Goal: Navigation & Orientation: Find specific page/section

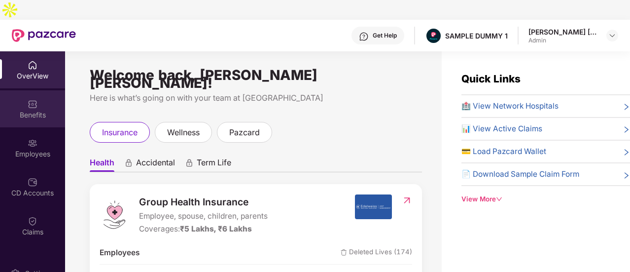
click at [46, 110] on div "Benefits" at bounding box center [32, 115] width 65 height 10
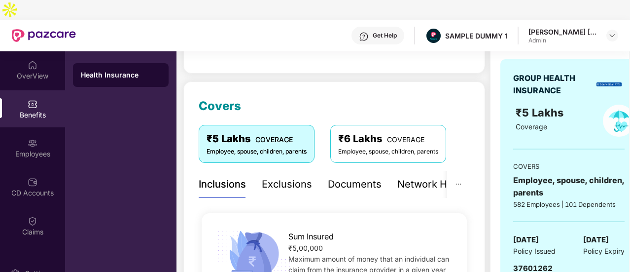
scroll to position [113, 0]
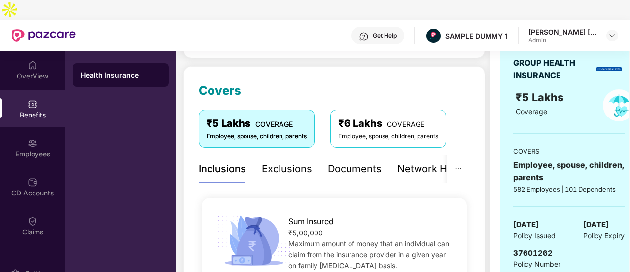
click at [300, 161] on div "Exclusions" at bounding box center [287, 168] width 50 height 15
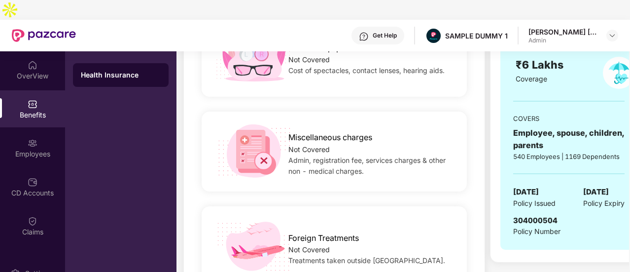
scroll to position [0, 0]
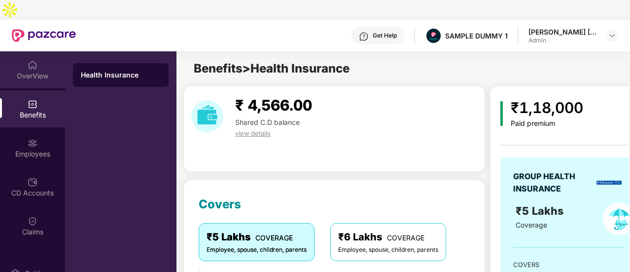
click at [51, 61] on div "OverView" at bounding box center [32, 69] width 65 height 37
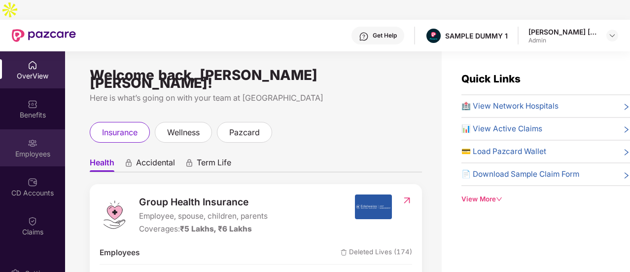
click at [36, 129] on div "Employees" at bounding box center [32, 147] width 65 height 37
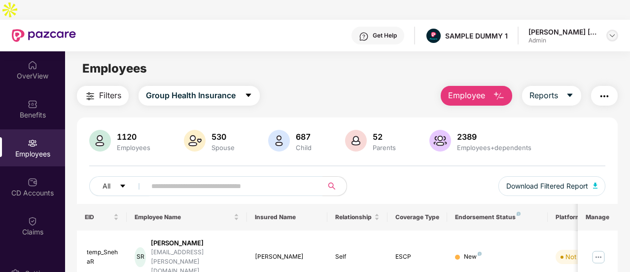
click at [613, 32] on img at bounding box center [613, 36] width 8 height 8
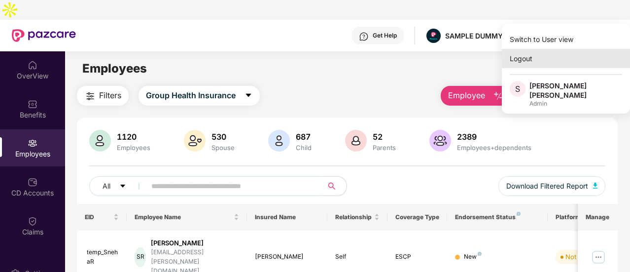
click at [535, 66] on div "Logout" at bounding box center [566, 58] width 128 height 19
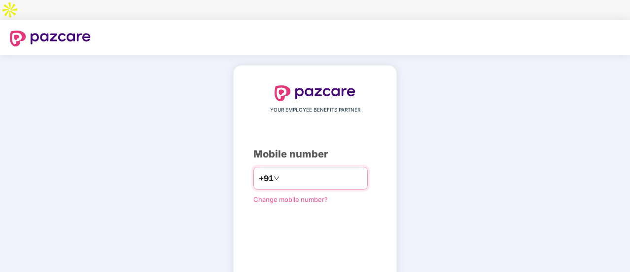
click at [296, 170] on input "number" at bounding box center [322, 178] width 81 height 16
type input "**********"
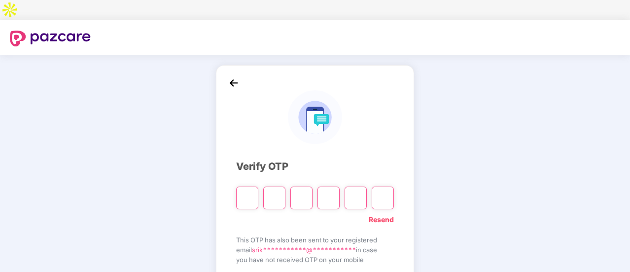
click at [236, 75] on img at bounding box center [233, 82] width 15 height 15
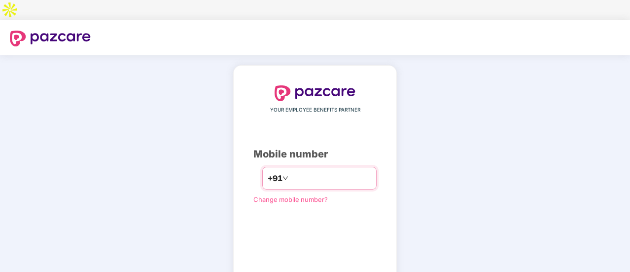
click at [302, 170] on input "**********" at bounding box center [330, 178] width 81 height 16
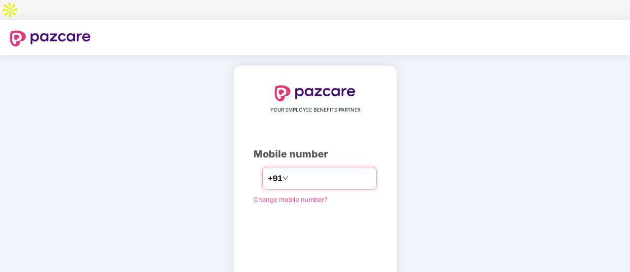
type input "**********"
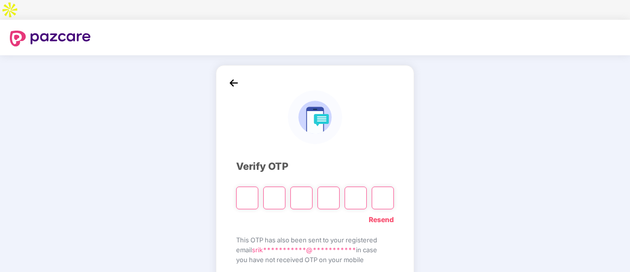
type input "*"
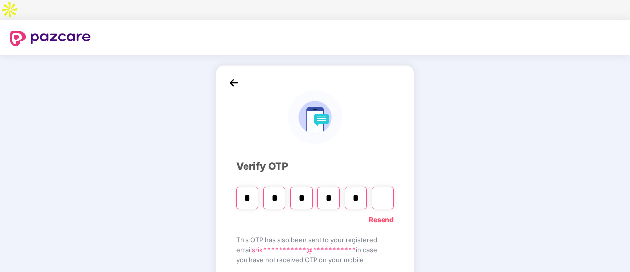
type input "*"
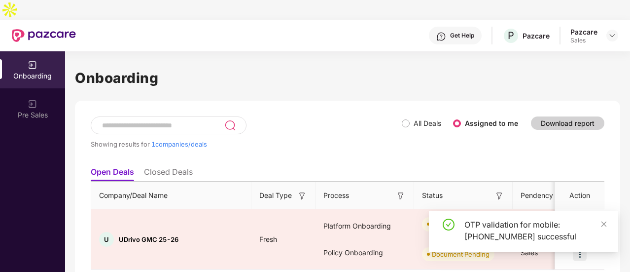
scroll to position [13, 0]
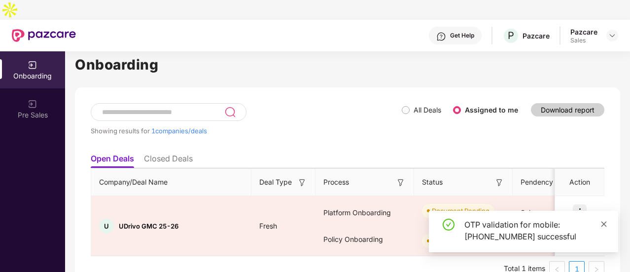
click at [604, 223] on icon "close" at bounding box center [604, 223] width 5 height 5
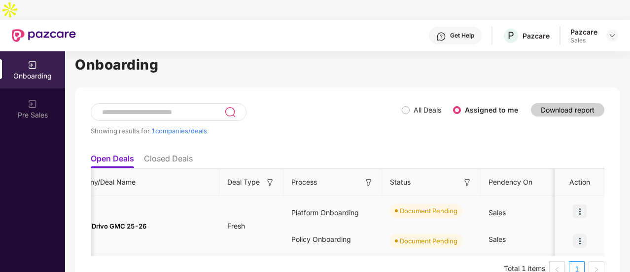
scroll to position [0, 32]
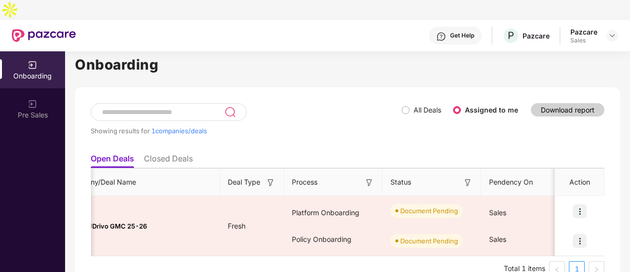
click at [186, 153] on li "Closed Deals" at bounding box center [168, 160] width 49 height 14
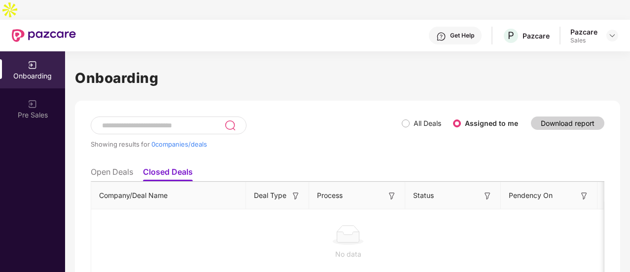
scroll to position [11, 0]
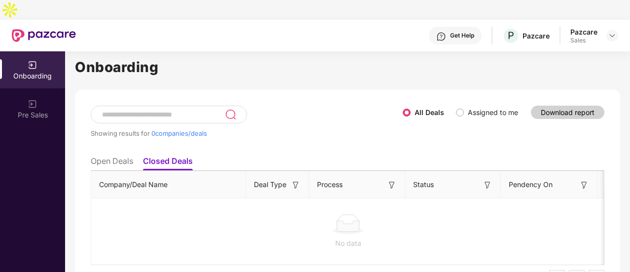
click at [104, 156] on li "Open Deals" at bounding box center [112, 163] width 42 height 14
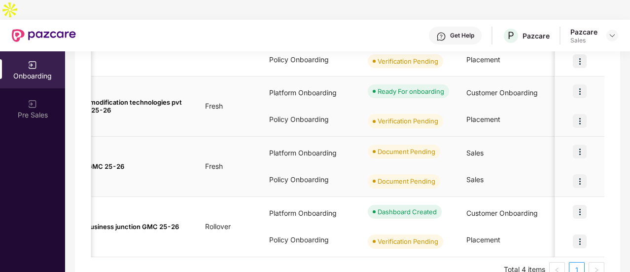
scroll to position [0, 0]
